Goal: Task Accomplishment & Management: Use online tool/utility

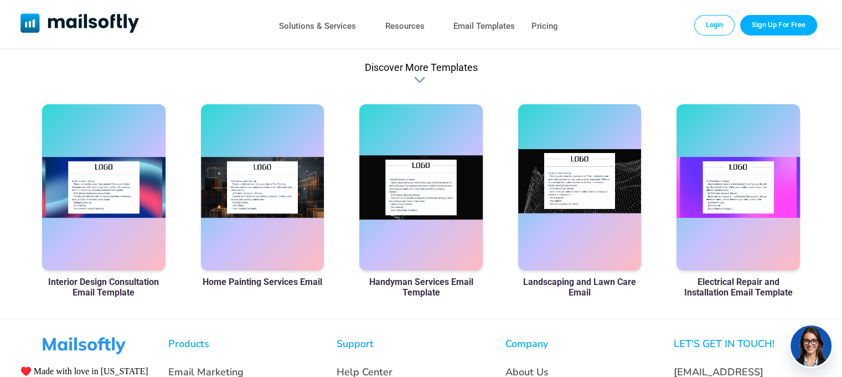
click at [576, 197] on div at bounding box center [579, 187] width 123 height 166
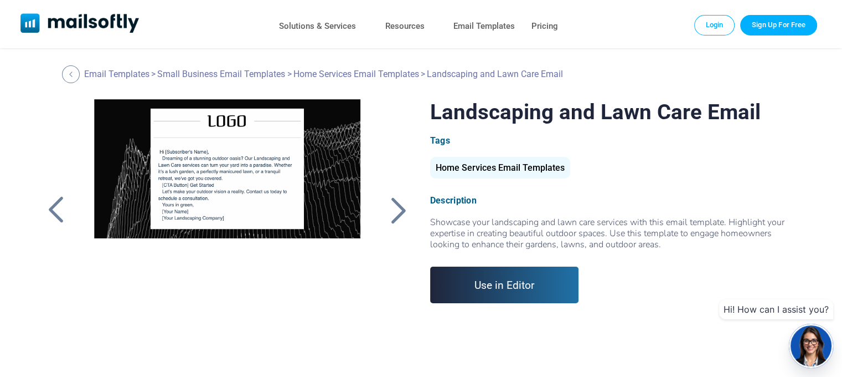
click at [505, 285] on link "Use in Editor" at bounding box center [504, 284] width 149 height 37
